Goal: Information Seeking & Learning: Learn about a topic

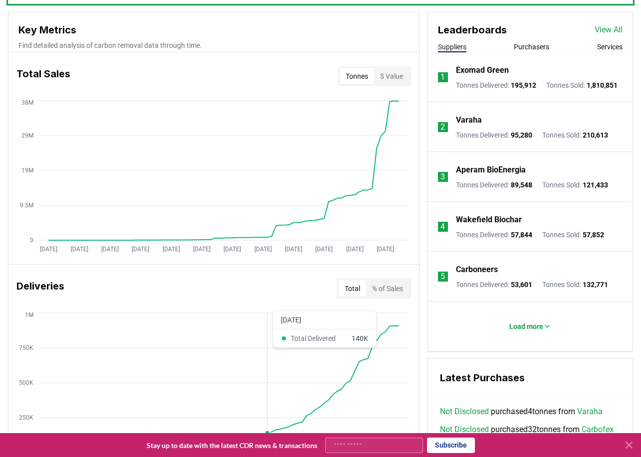
scroll to position [354, 0]
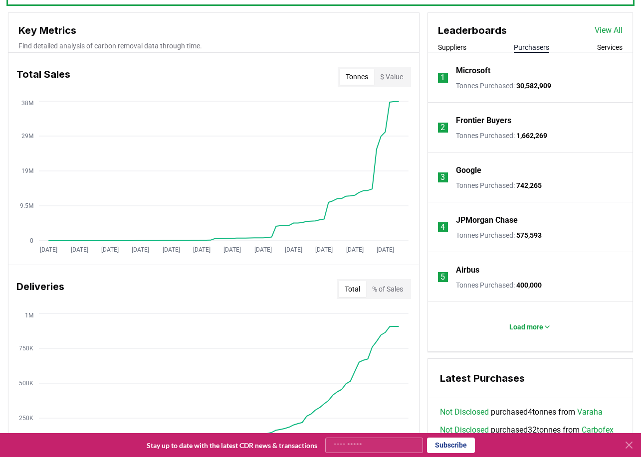
click at [532, 48] on button "Purchasers" at bounding box center [531, 47] width 35 height 10
click at [546, 326] on icon at bounding box center [547, 327] width 4 height 2
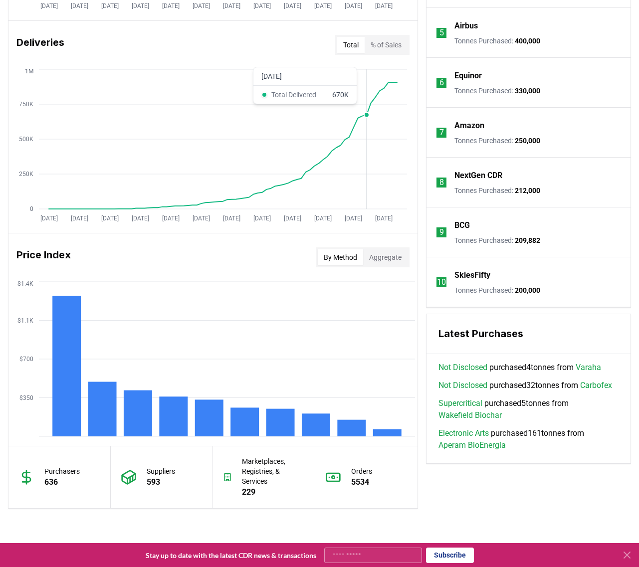
scroll to position [603, 0]
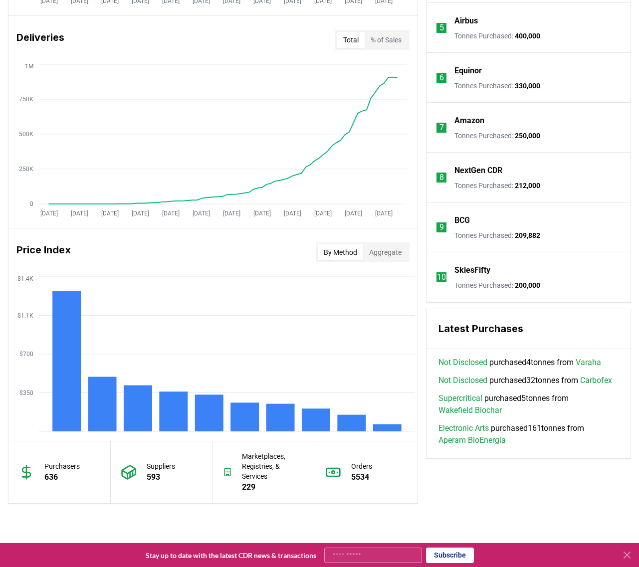
click at [343, 255] on button "By Method" at bounding box center [340, 252] width 45 height 16
click at [384, 260] on button "Aggregate" at bounding box center [385, 252] width 44 height 16
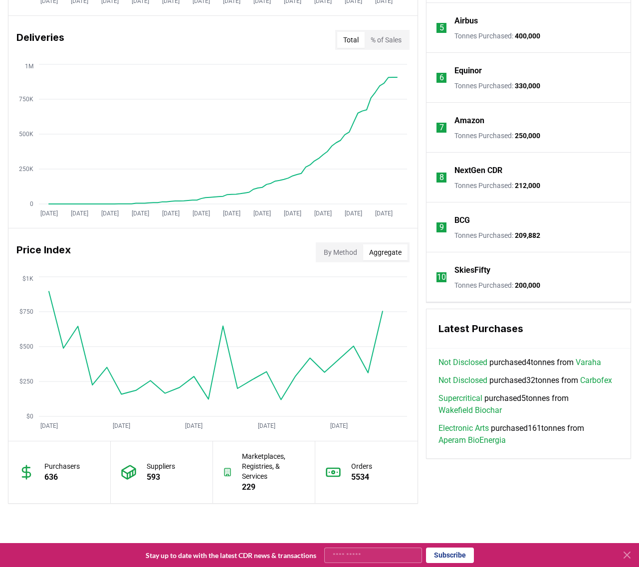
click at [335, 256] on button "By Method" at bounding box center [340, 252] width 45 height 16
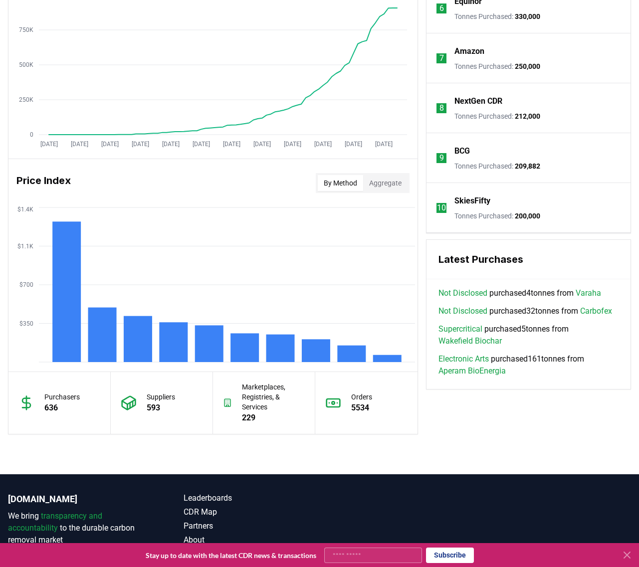
scroll to position [674, 0]
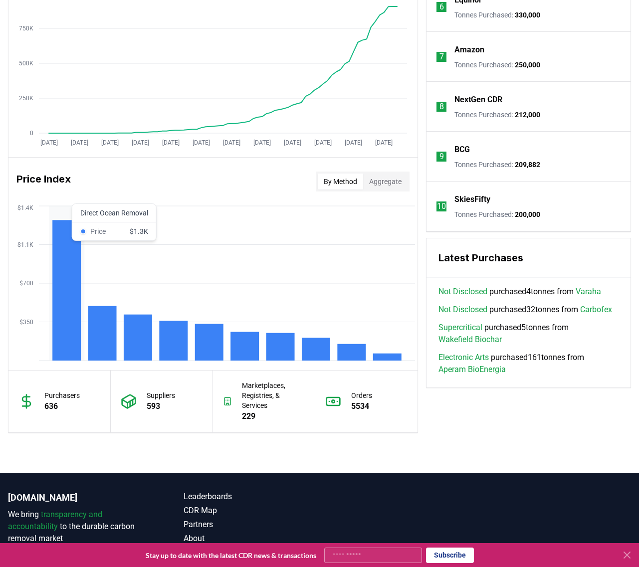
click at [63, 318] on rect at bounding box center [66, 290] width 28 height 141
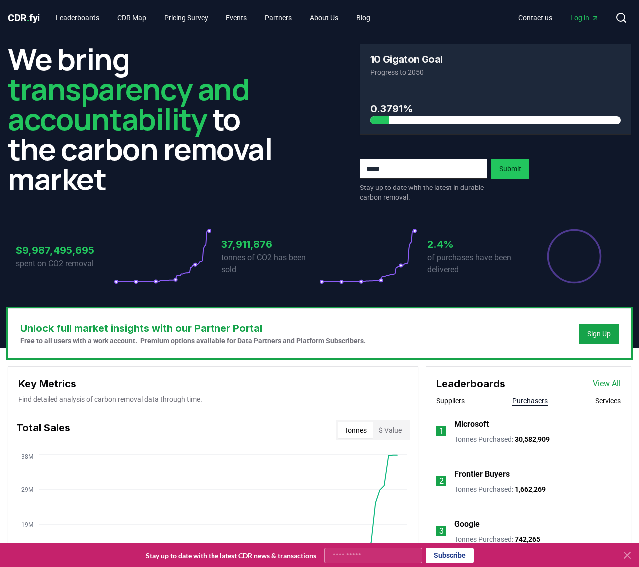
scroll to position [0, 0]
click at [144, 19] on link "CDR Map" at bounding box center [131, 18] width 45 height 18
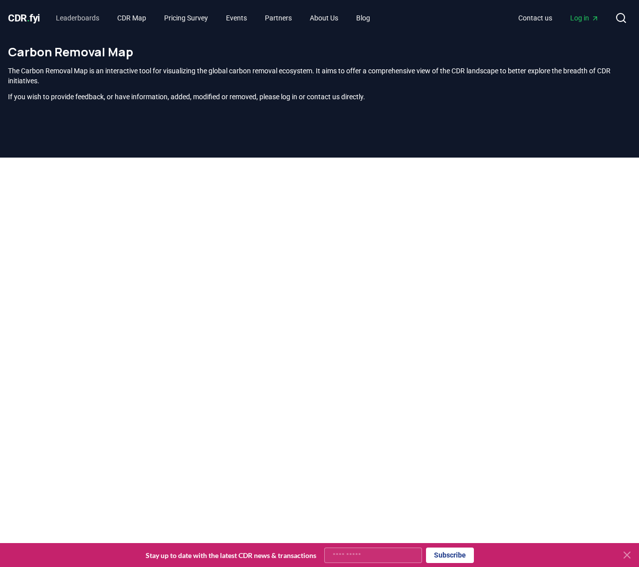
click at [83, 17] on link "Leaderboards" at bounding box center [77, 18] width 59 height 18
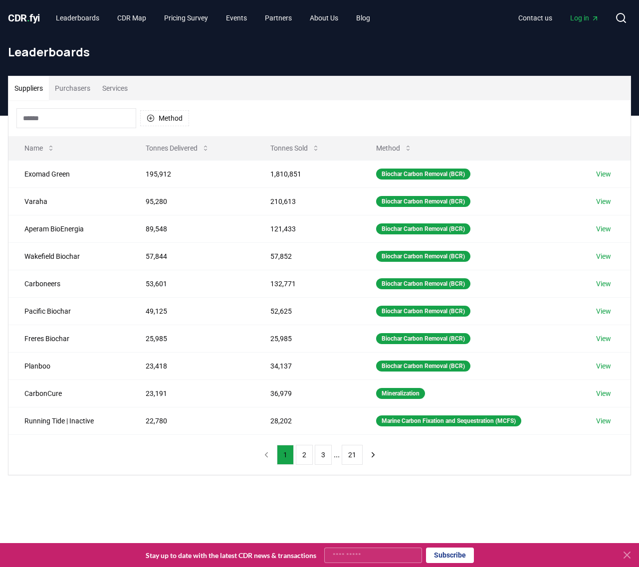
click at [123, 90] on button "Services" at bounding box center [114, 88] width 37 height 24
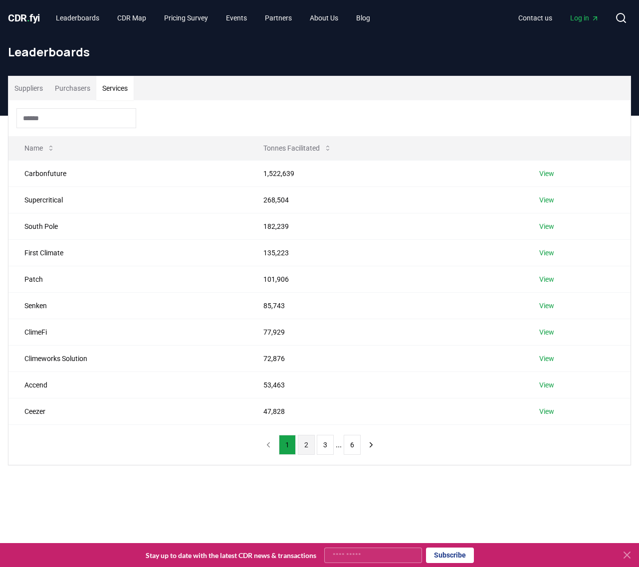
click at [306, 445] on button "2" at bounding box center [306, 445] width 17 height 20
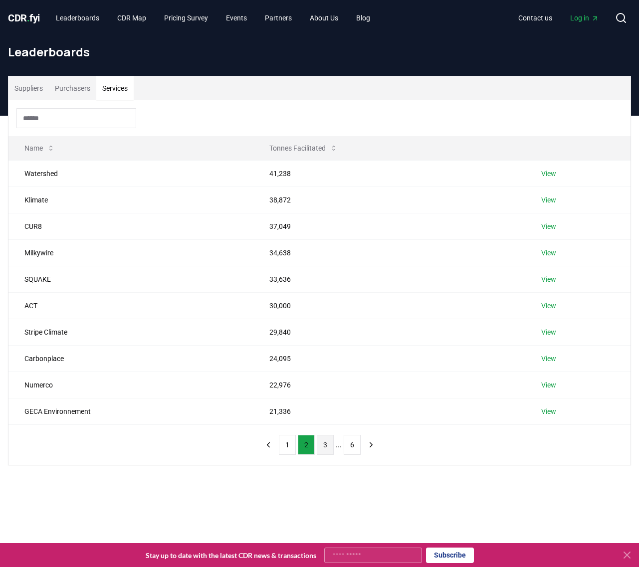
click at [323, 445] on button "3" at bounding box center [325, 445] width 17 height 20
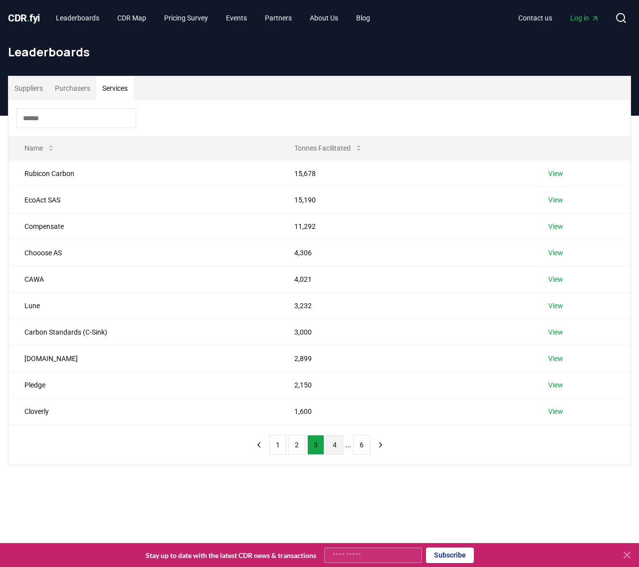
click at [337, 445] on button "4" at bounding box center [334, 445] width 17 height 20
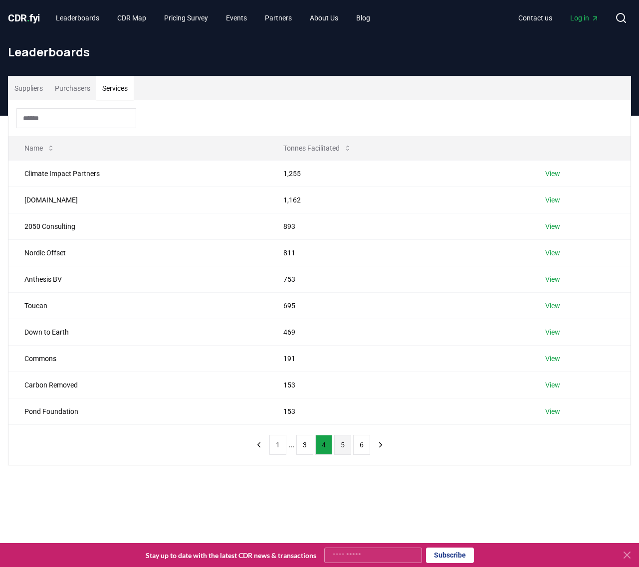
click at [346, 445] on button "5" at bounding box center [342, 445] width 17 height 20
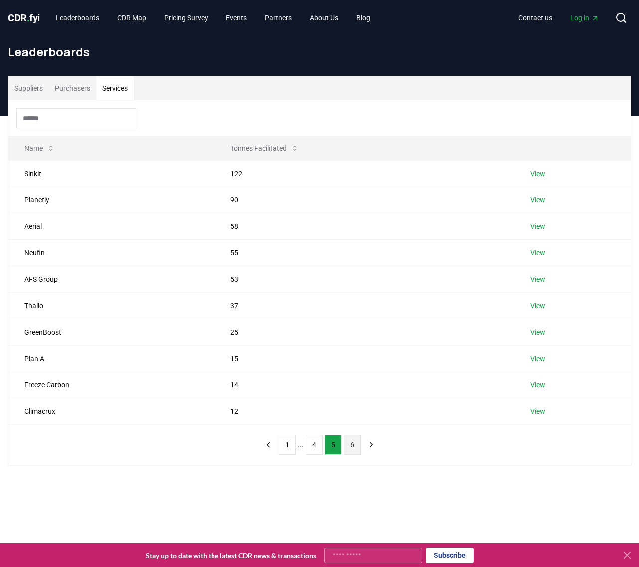
click at [353, 446] on button "6" at bounding box center [352, 445] width 17 height 20
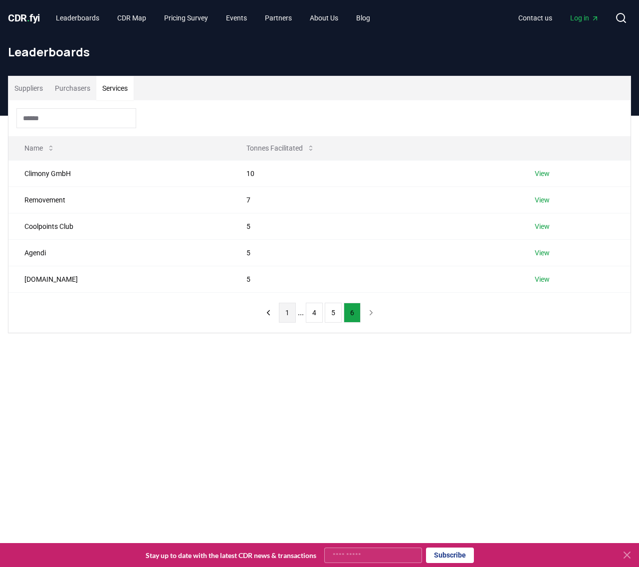
click at [288, 316] on button "1" at bounding box center [287, 313] width 17 height 20
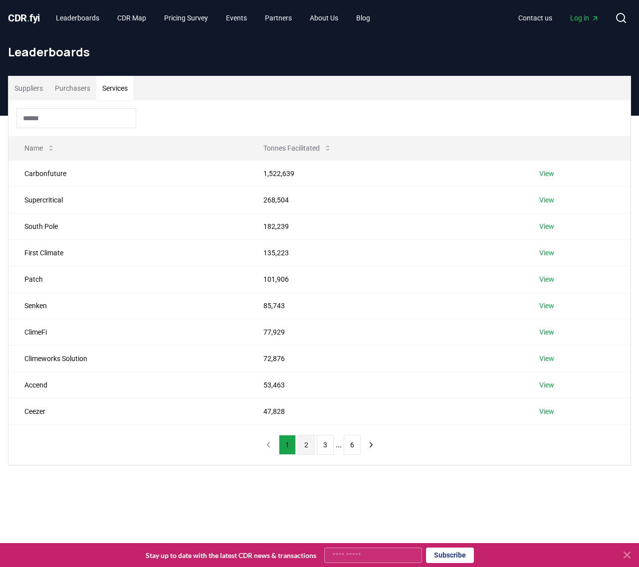
click at [308, 446] on button "2" at bounding box center [306, 445] width 17 height 20
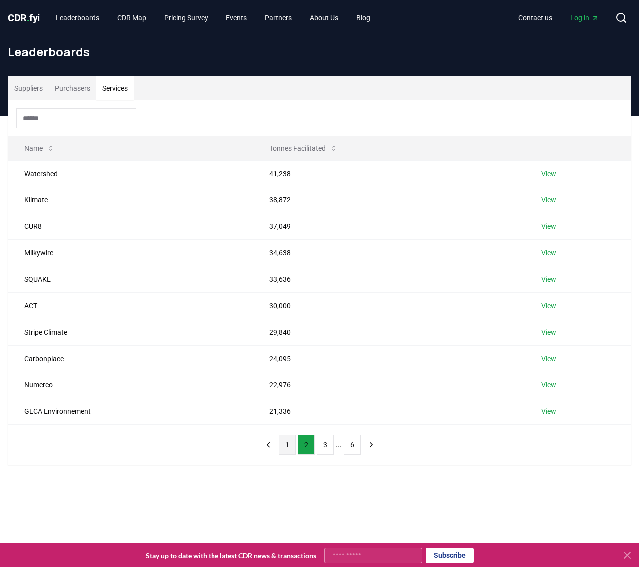
click at [285, 447] on button "1" at bounding box center [287, 445] width 17 height 20
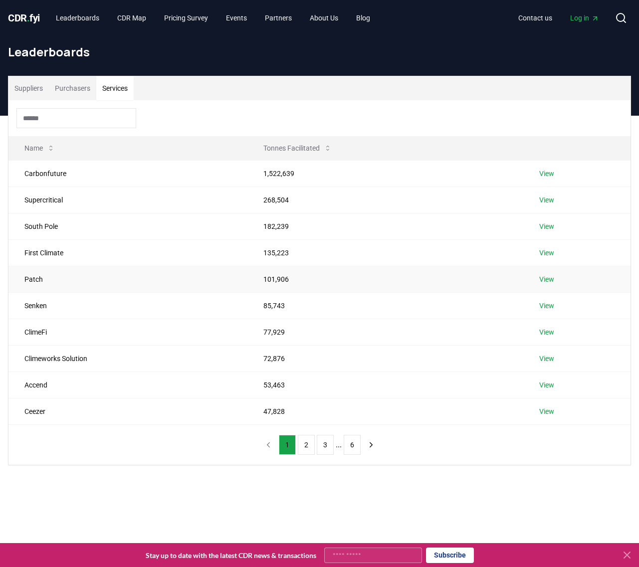
click at [546, 282] on link "View" at bounding box center [546, 279] width 15 height 10
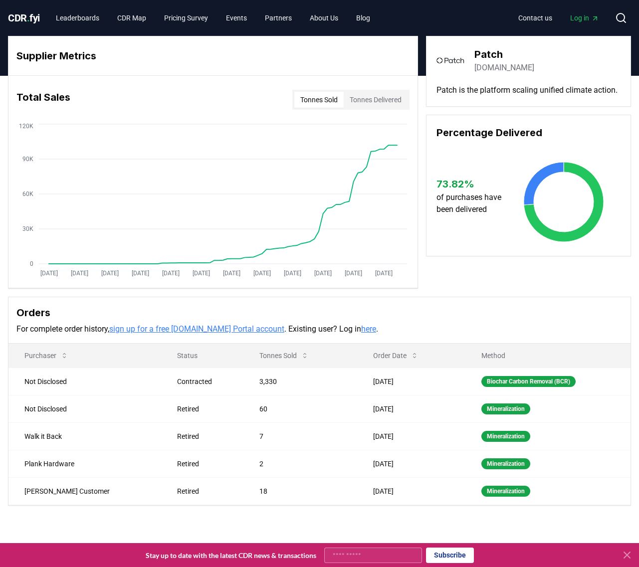
click at [625, 554] on icon at bounding box center [627, 555] width 6 height 6
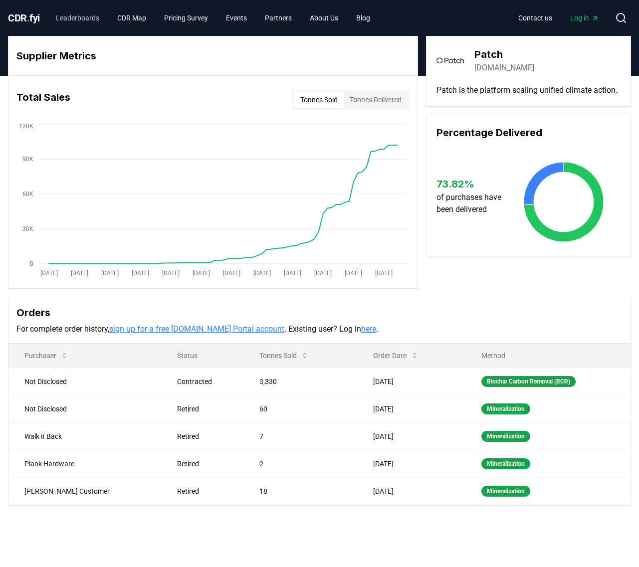
click at [77, 16] on link "Leaderboards" at bounding box center [77, 18] width 59 height 18
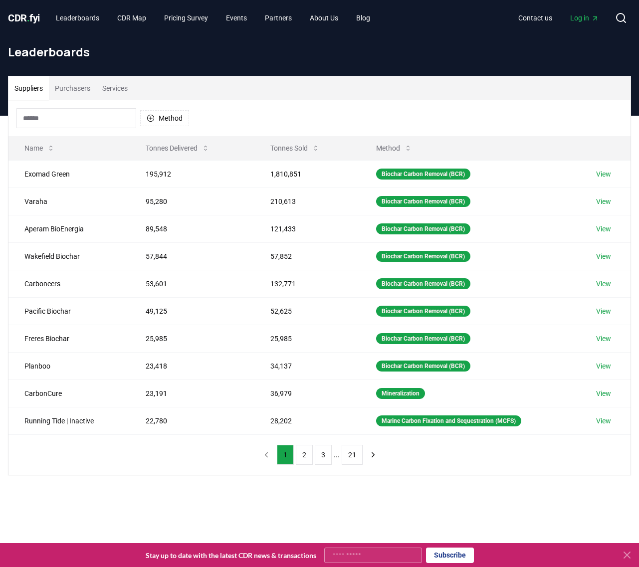
click at [120, 82] on button "Services" at bounding box center [114, 88] width 37 height 24
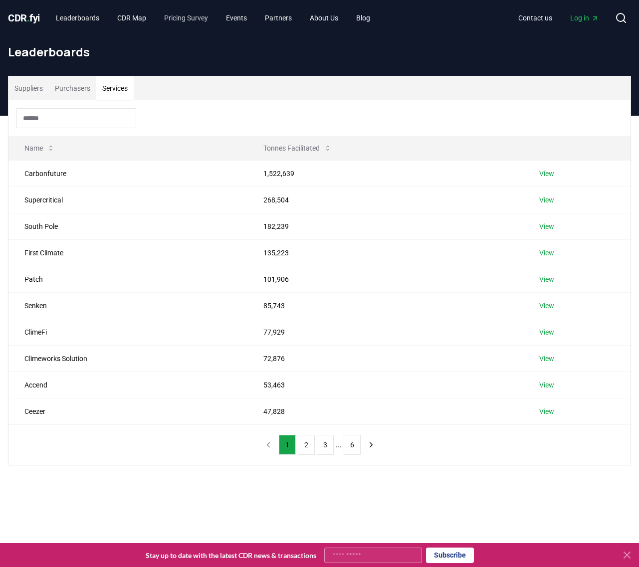
click at [199, 18] on link "Pricing Survey" at bounding box center [186, 18] width 60 height 18
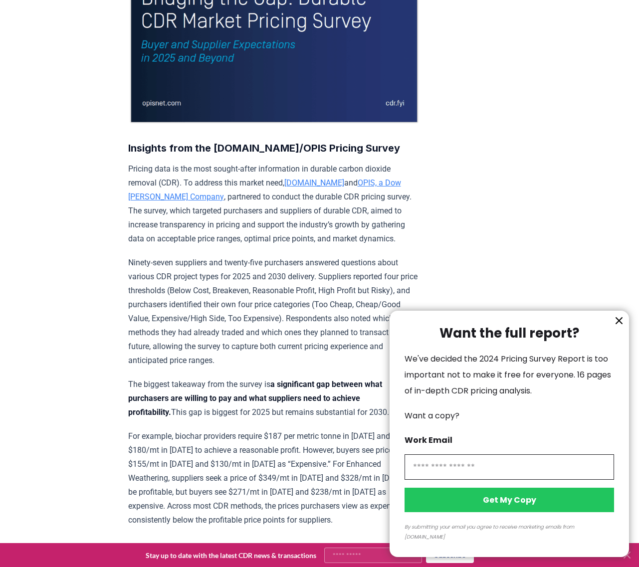
scroll to position [213, 0]
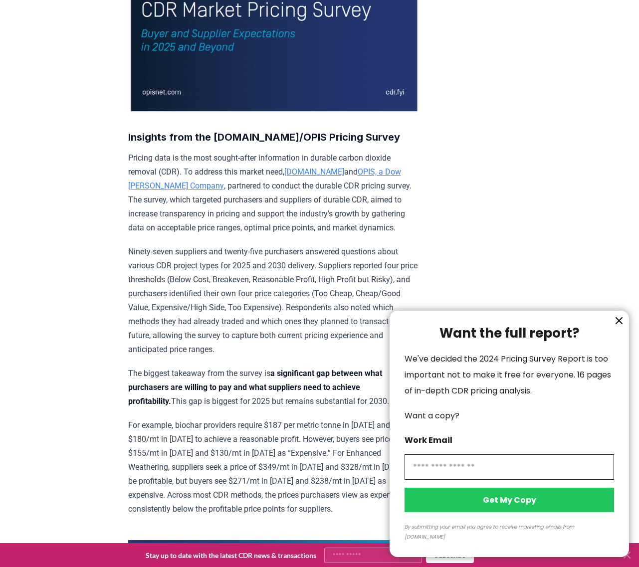
click at [622, 327] on icon "information" at bounding box center [619, 321] width 12 height 12
